Goal: Task Accomplishment & Management: Manage account settings

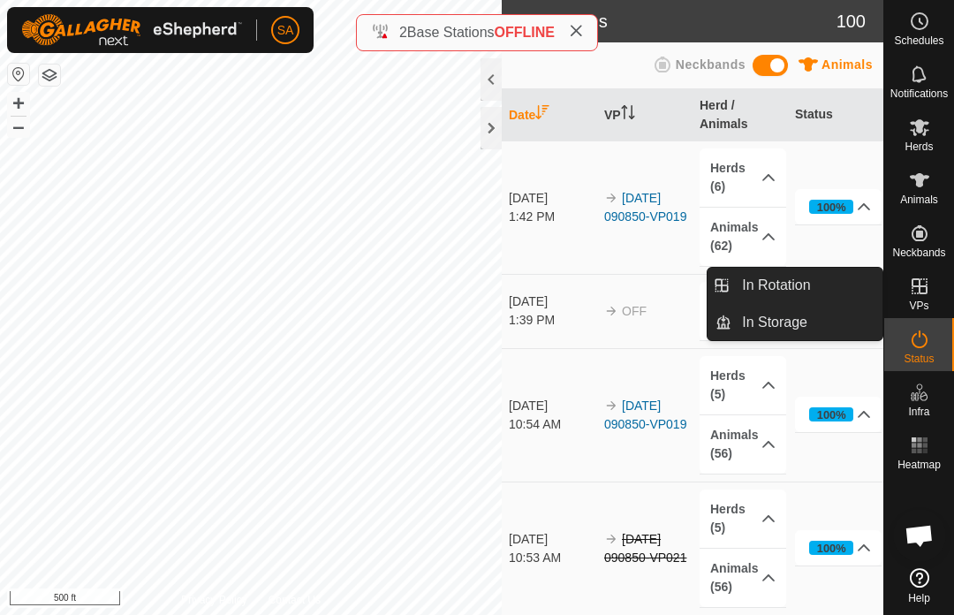
click at [791, 286] on span "In Rotation" at bounding box center [776, 285] width 68 height 21
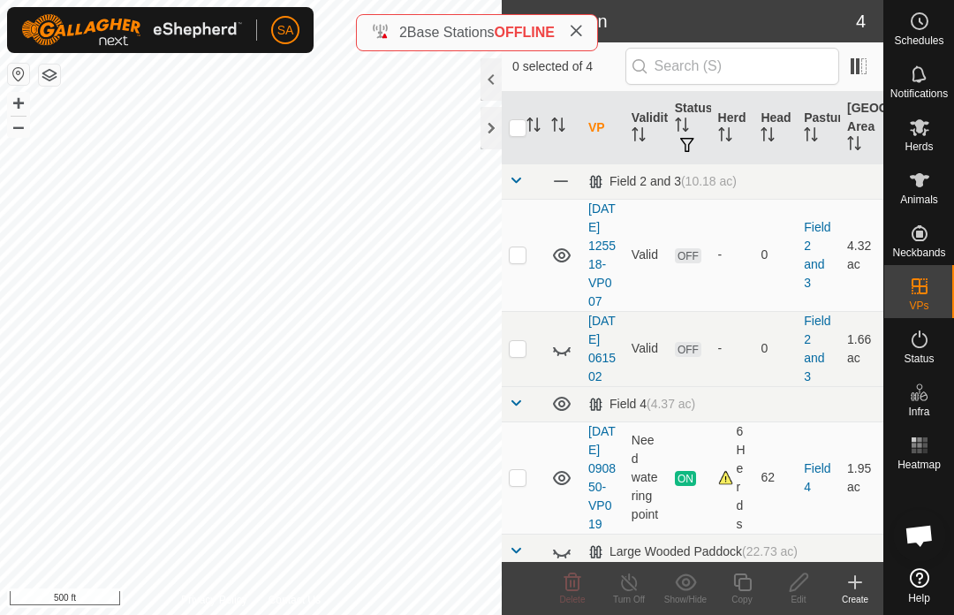
click at [763, 282] on span "In Rotation" at bounding box center [776, 285] width 68 height 21
click at [521, 271] on td at bounding box center [523, 255] width 42 height 112
click at [570, 603] on span "Delete" at bounding box center [573, 600] width 26 height 10
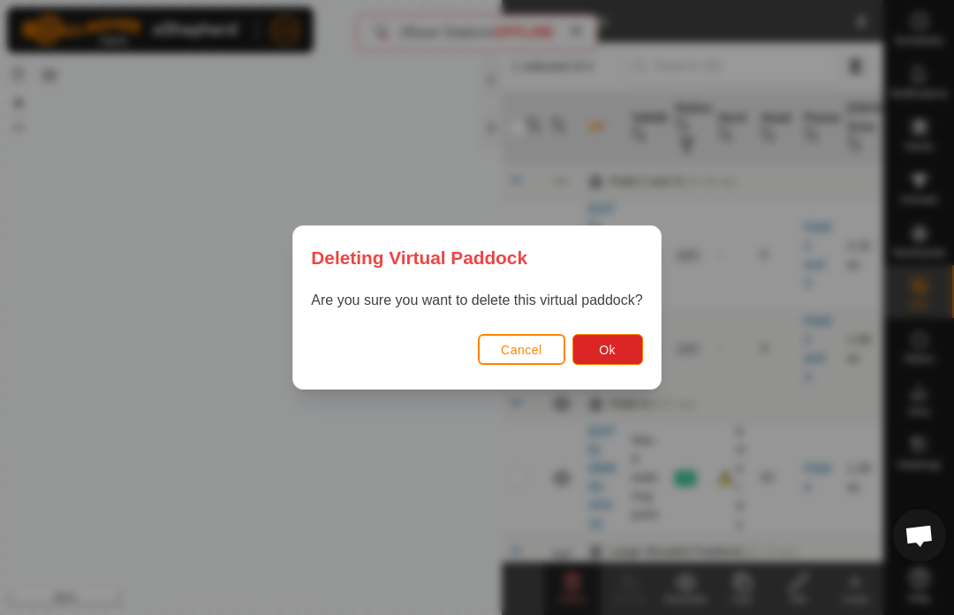
click at [626, 334] on button "Ok" at bounding box center [607, 349] width 71 height 31
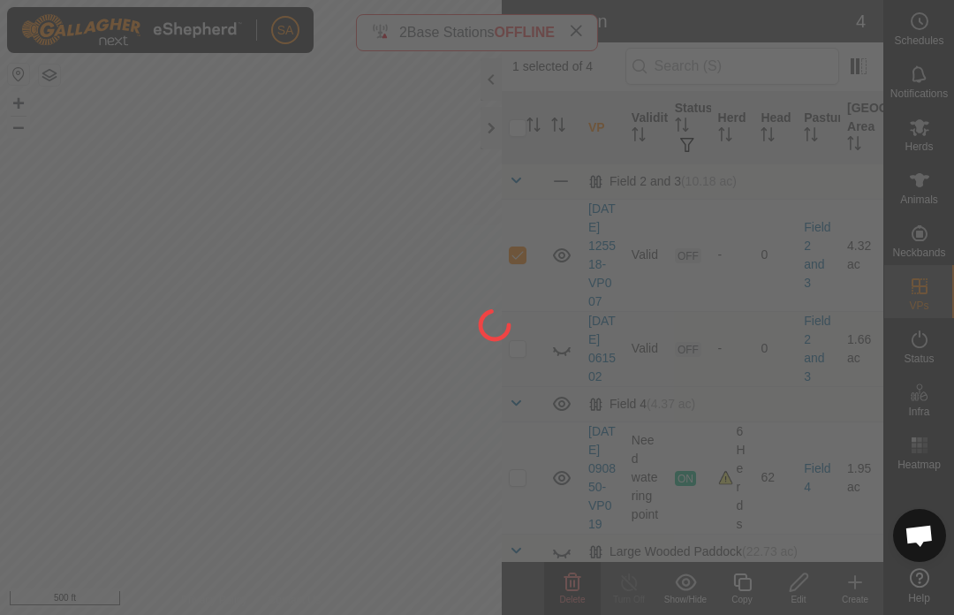
checkbox input "false"
